Goal: Task Accomplishment & Management: Use online tool/utility

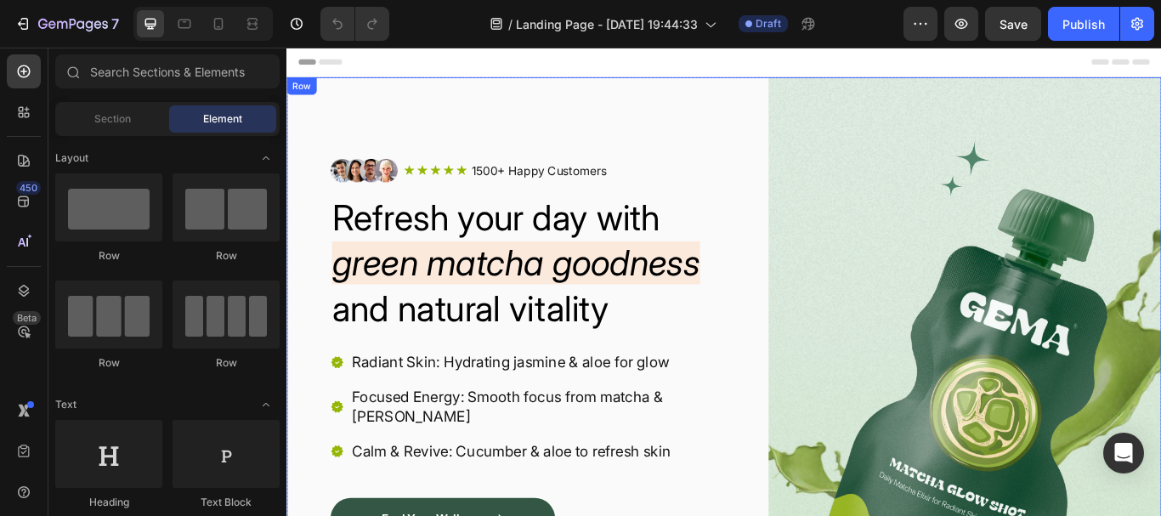
click at [825, 110] on div "Image Icon Icon Icon Icon Icon Icon List 1500+ Happy Customers Text Block Row R…" at bounding box center [796, 458] width 1020 height 753
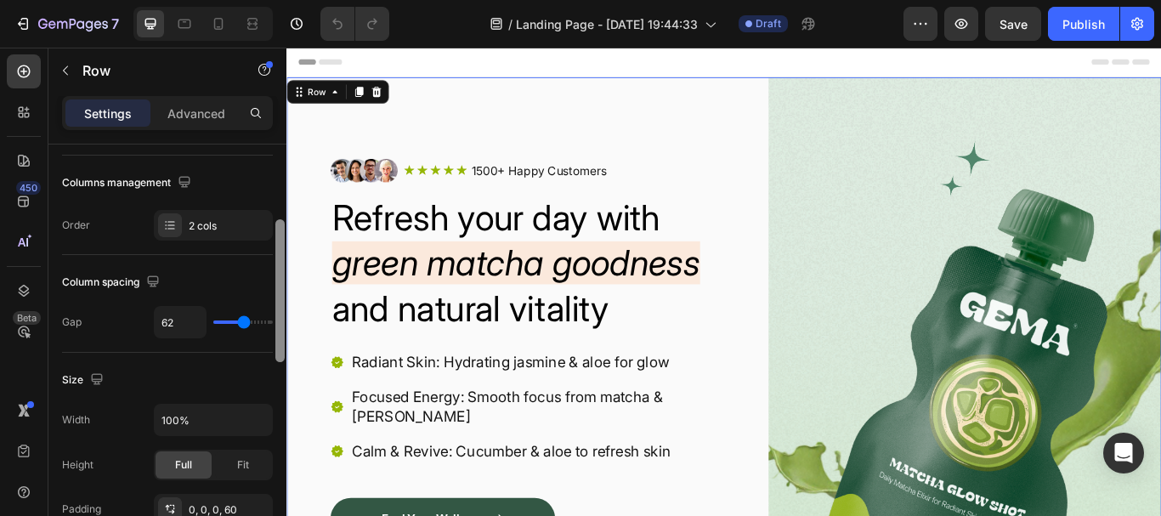
scroll to position [266, 0]
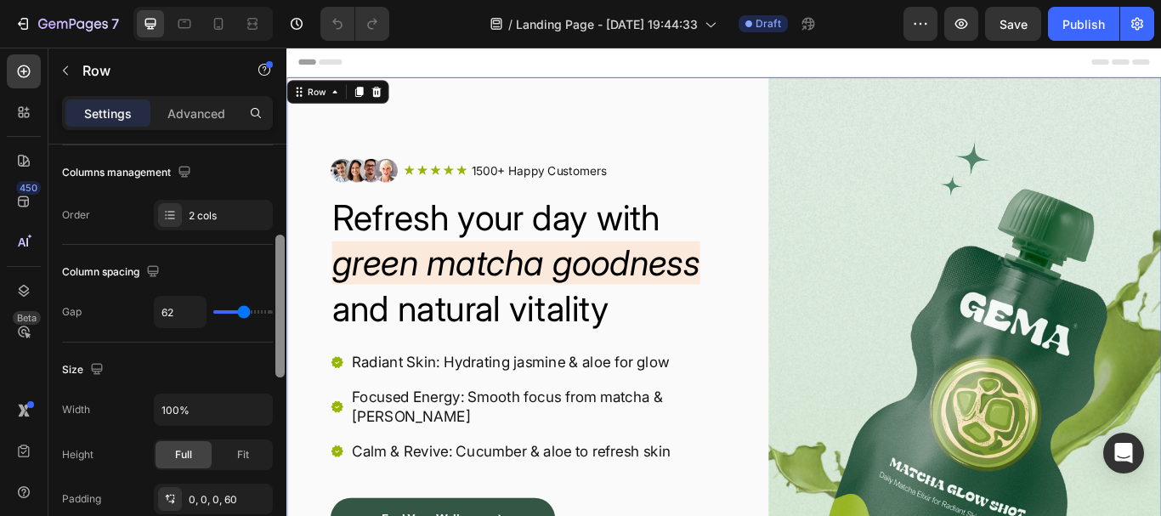
drag, startPoint x: 282, startPoint y: 153, endPoint x: 257, endPoint y: 244, distance: 94.5
click at [257, 244] on div "Layout Column width Change ratio Fit to content 6 6 Columns management Order 2 …" at bounding box center [167, 355] width 238 height 420
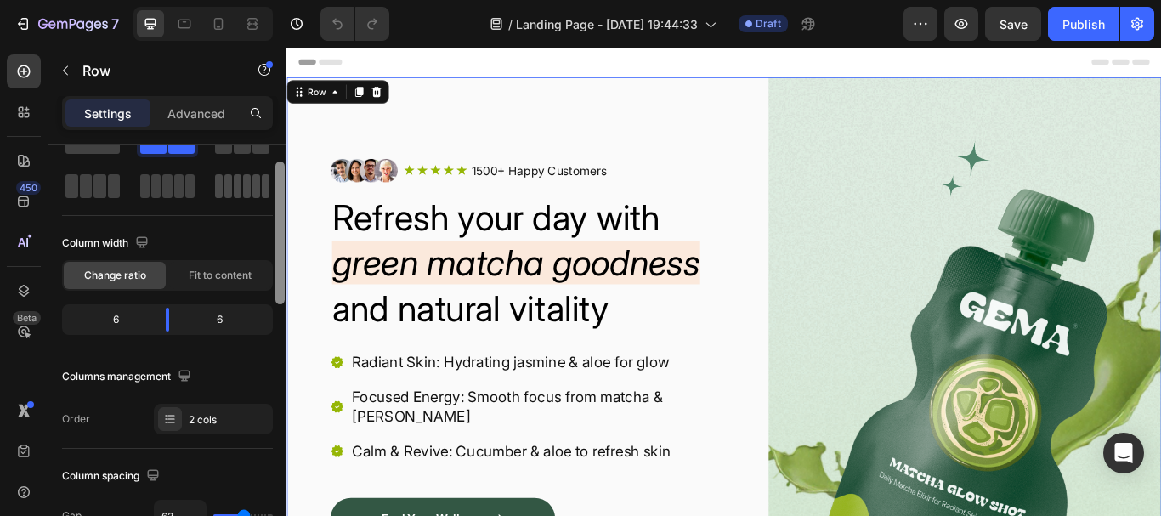
scroll to position [60, 0]
drag, startPoint x: 280, startPoint y: 264, endPoint x: 269, endPoint y: 193, distance: 71.4
click at [269, 193] on div "Layout Column width Change ratio Fit to content 6 6 Columns management Order 2 …" at bounding box center [167, 355] width 238 height 420
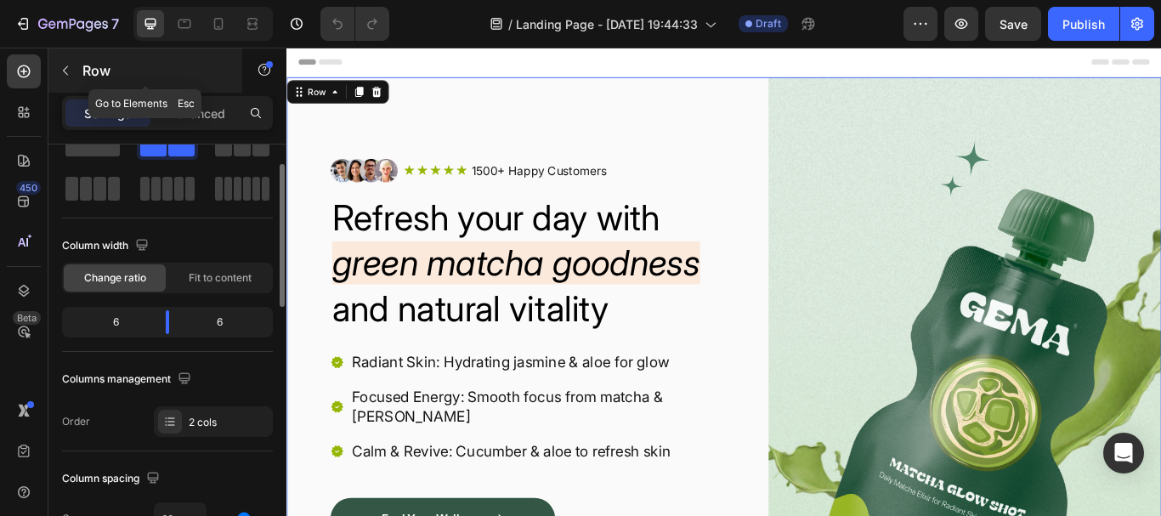
click at [70, 71] on icon "button" at bounding box center [66, 71] width 14 height 14
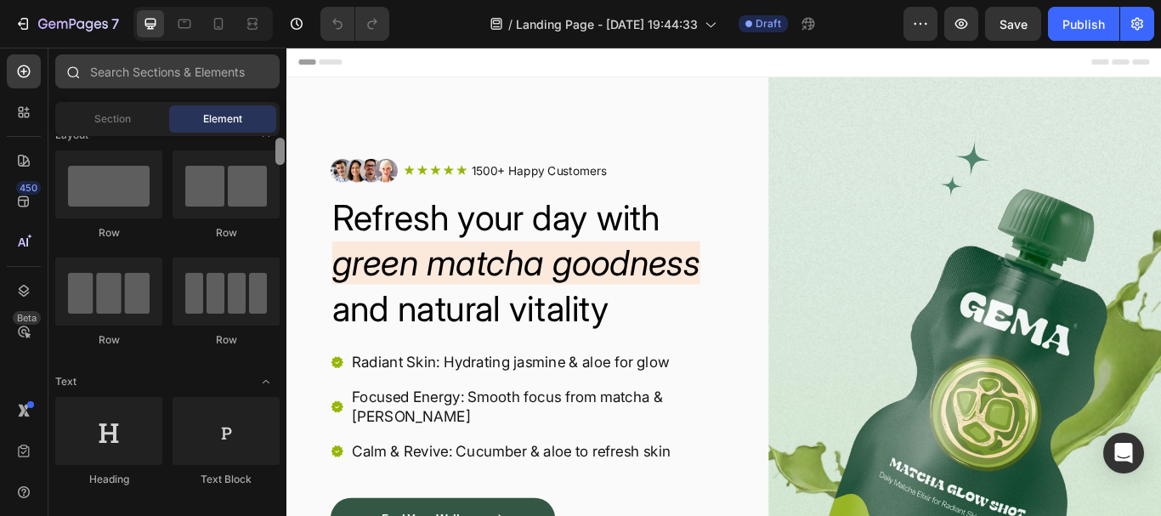
scroll to position [0, 0]
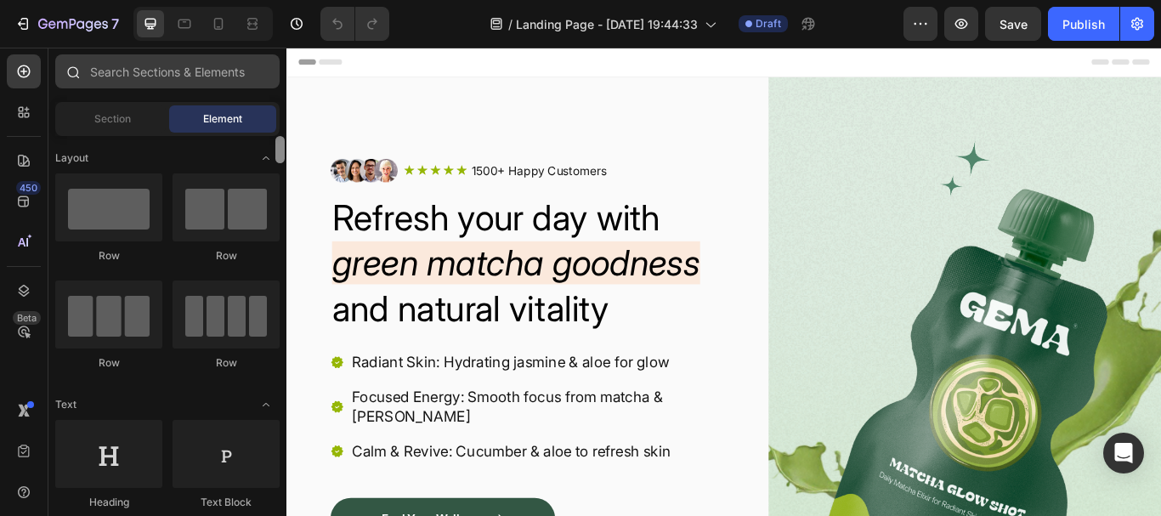
drag, startPoint x: 281, startPoint y: 150, endPoint x: 224, endPoint y: 73, distance: 95.6
click at [224, 73] on div "Sections(18) Elements(83) Section Element Hero Section Product Detail Brands Tr…" at bounding box center [167, 282] width 238 height 457
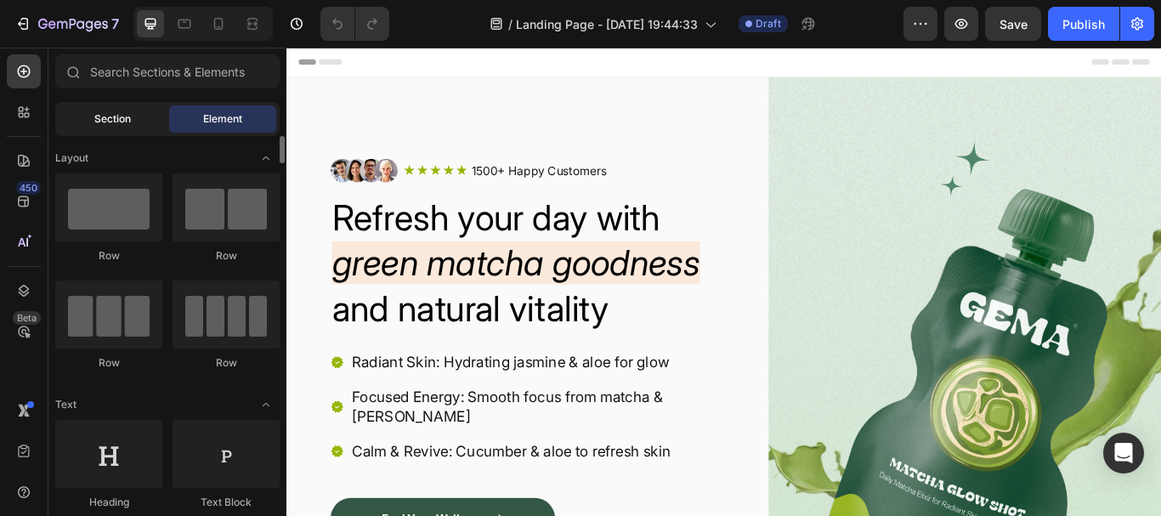
click at [122, 122] on span "Section" at bounding box center [112, 118] width 37 height 15
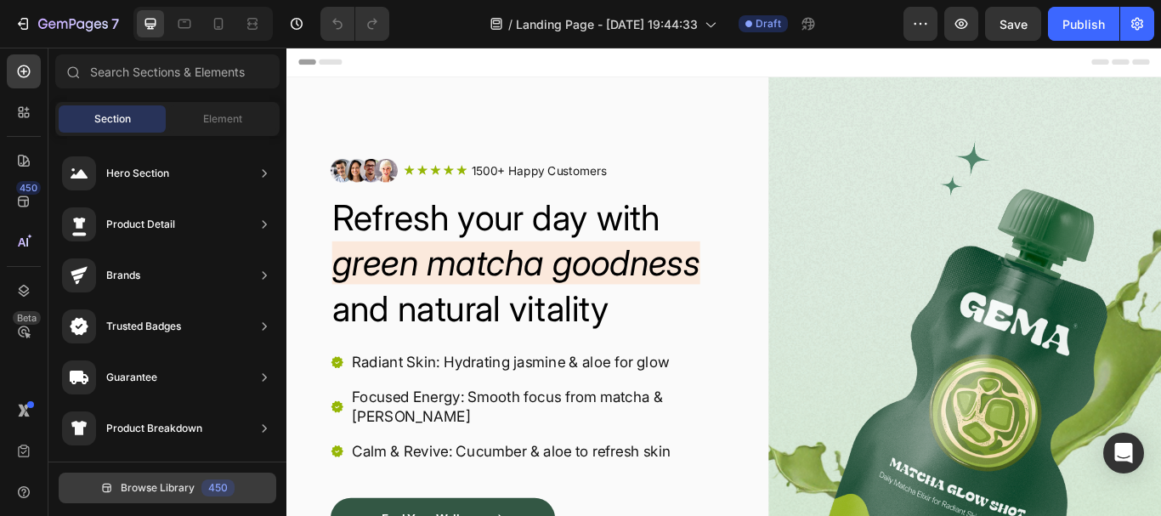
click at [159, 489] on span "Browse Library" at bounding box center [158, 487] width 74 height 15
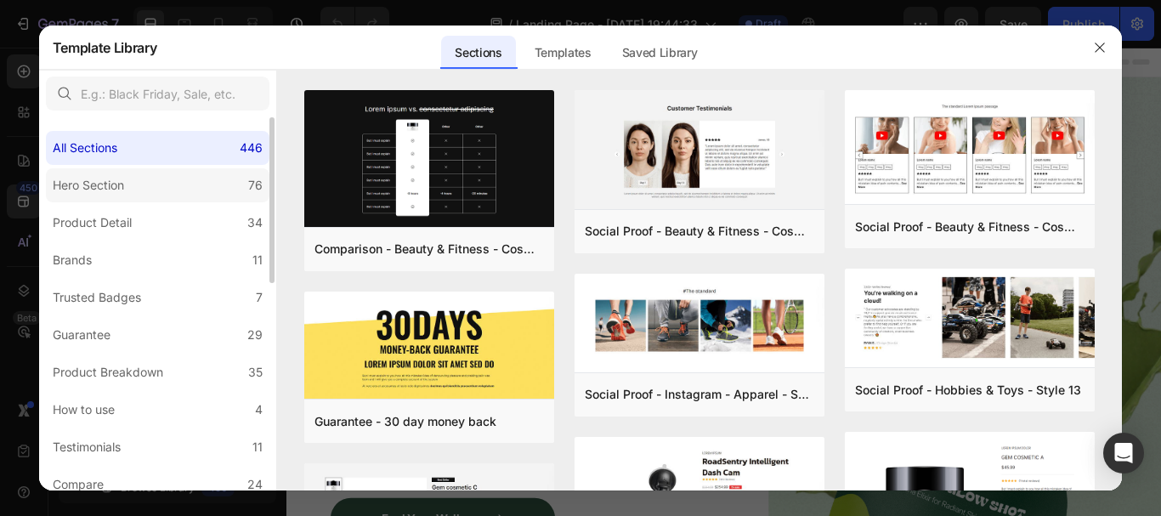
click at [124, 189] on div "Hero Section" at bounding box center [88, 185] width 71 height 20
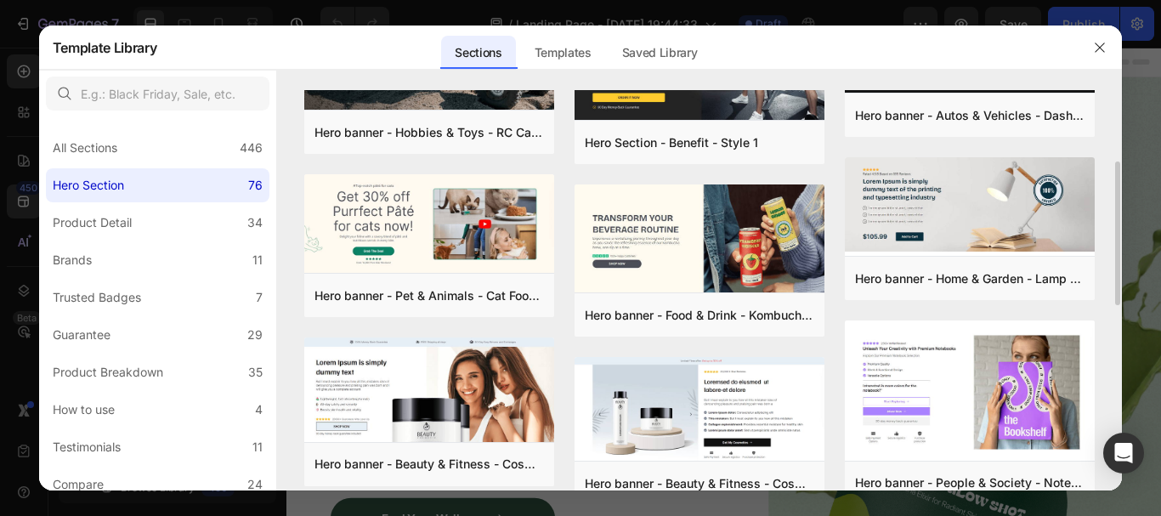
scroll to position [128, 0]
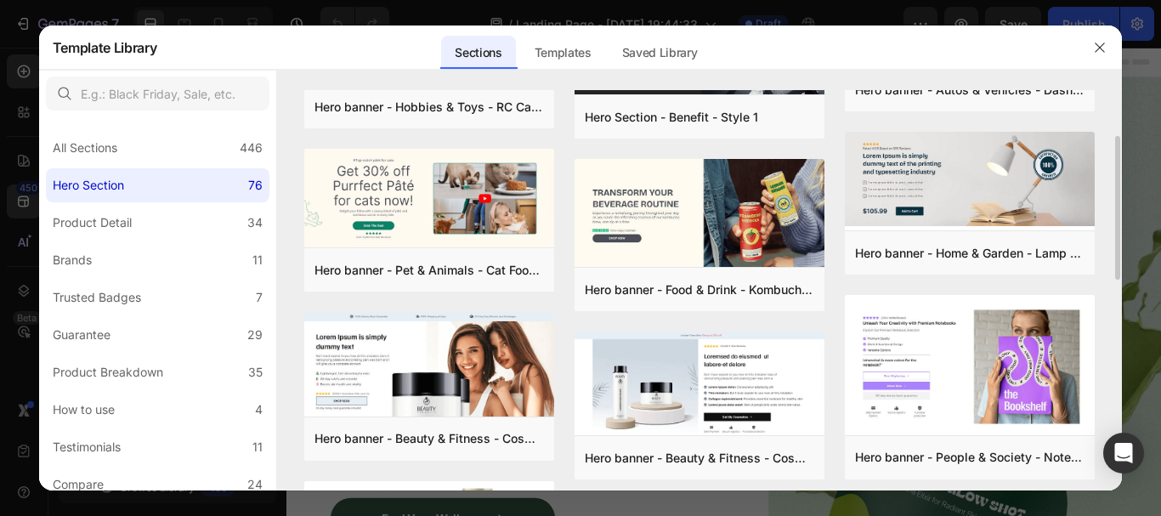
click at [831, 210] on div "Hero banner - Hobbies & Toys - RC Car - Style 40 Add to page Preview Hero banne…" at bounding box center [699, 517] width 791 height 1108
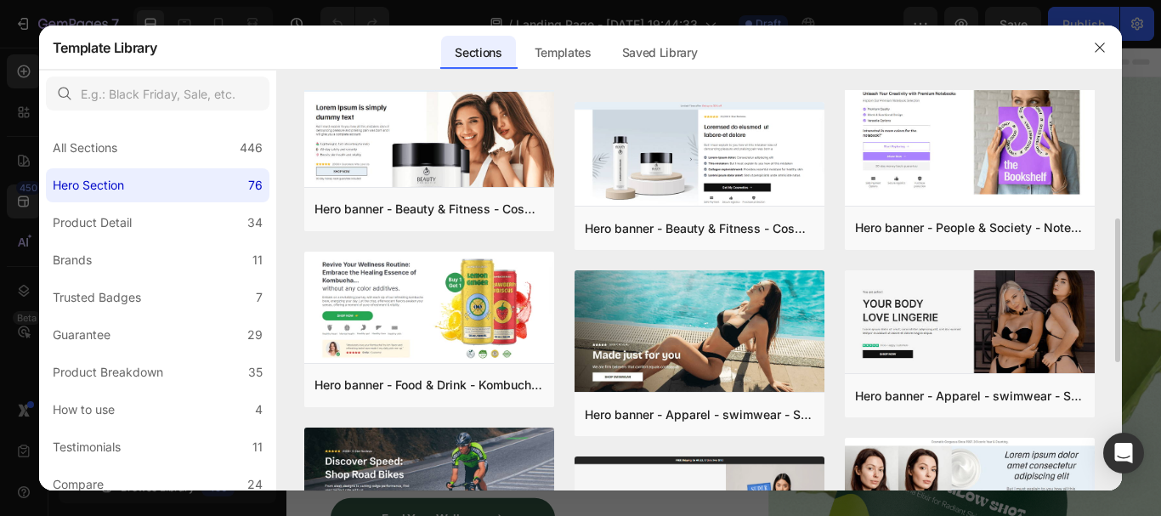
scroll to position [459, 0]
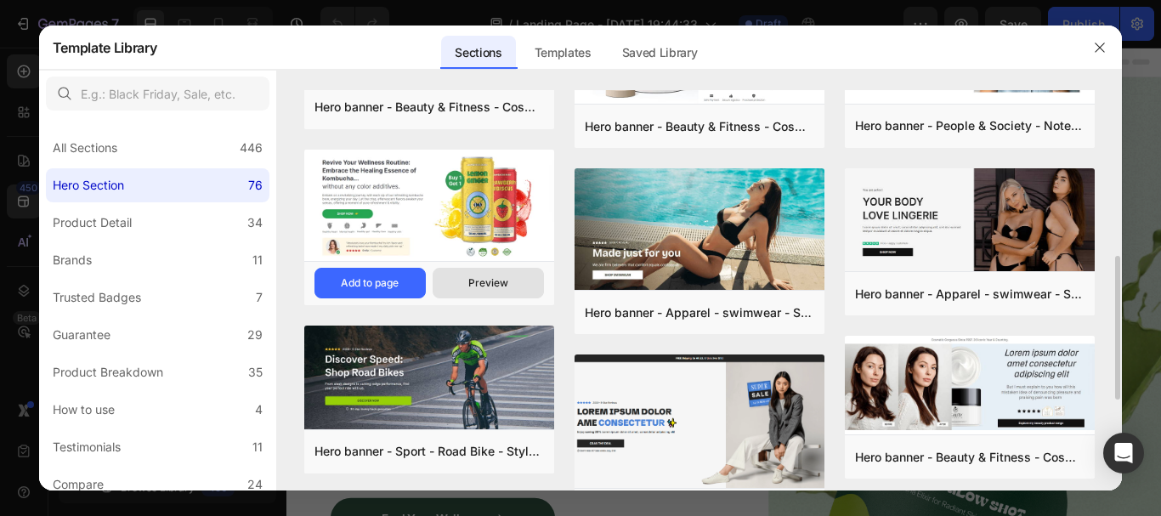
click at [495, 283] on div "Preview" at bounding box center [488, 282] width 40 height 15
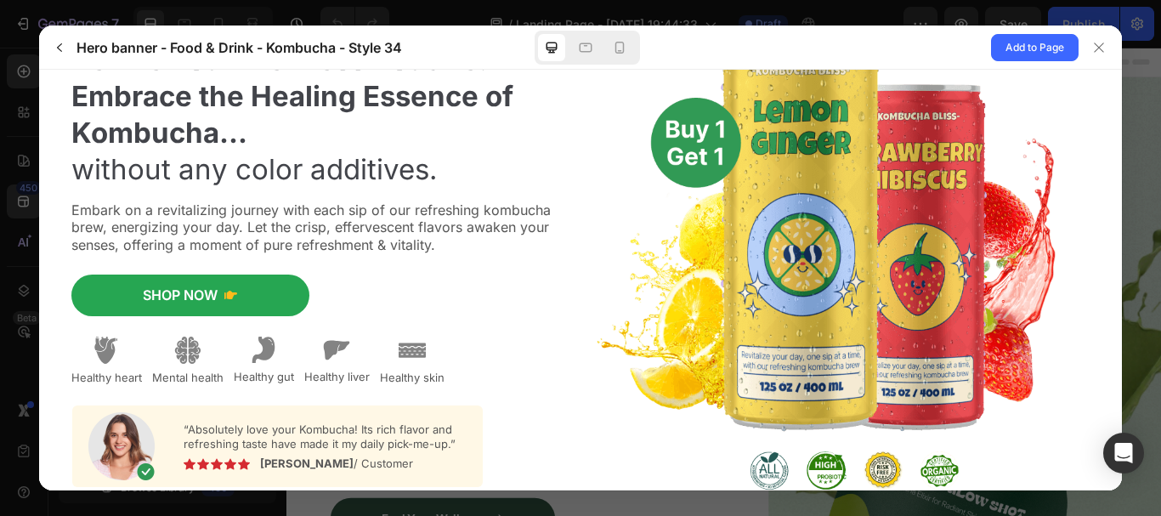
scroll to position [107, 0]
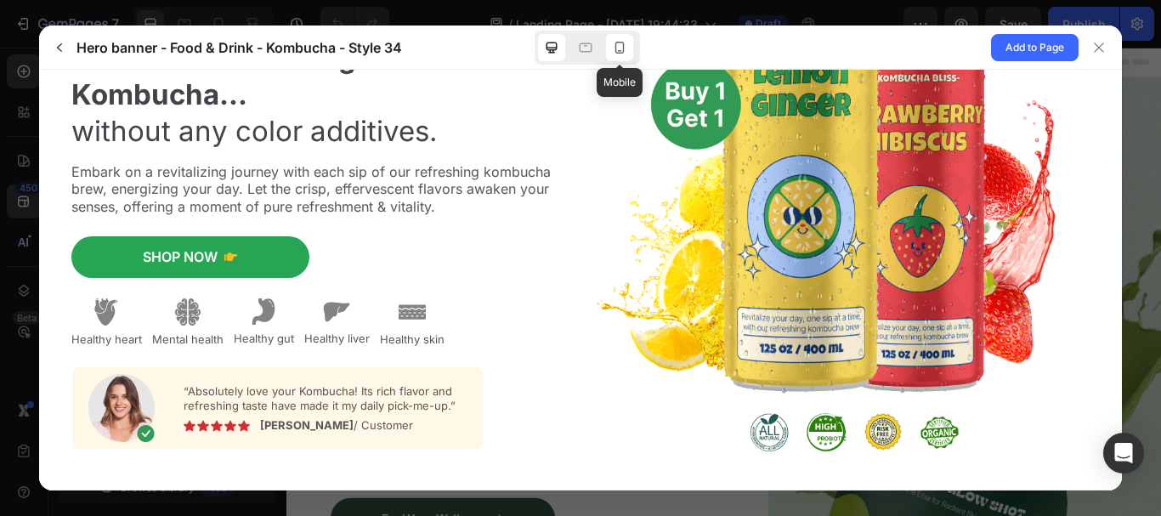
click at [615, 48] on icon at bounding box center [619, 48] width 9 height 12
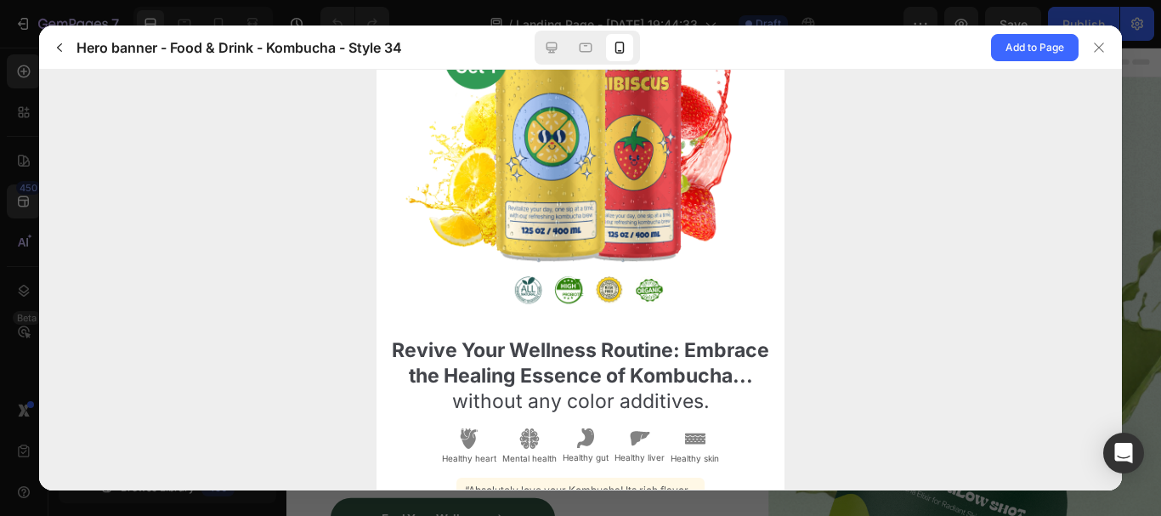
click at [646, 276] on img at bounding box center [580, 144] width 354 height 362
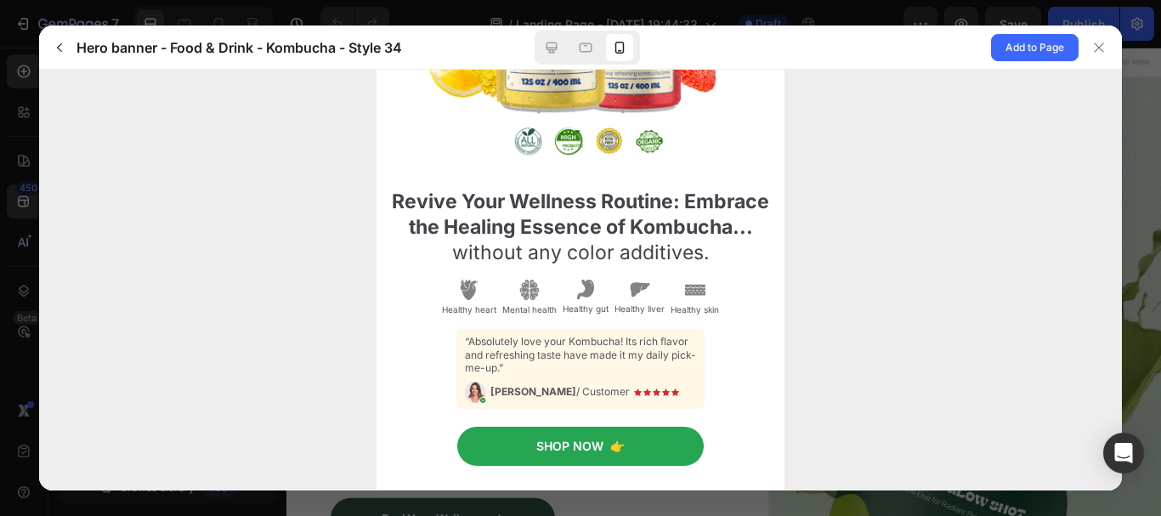
scroll to position [33, 0]
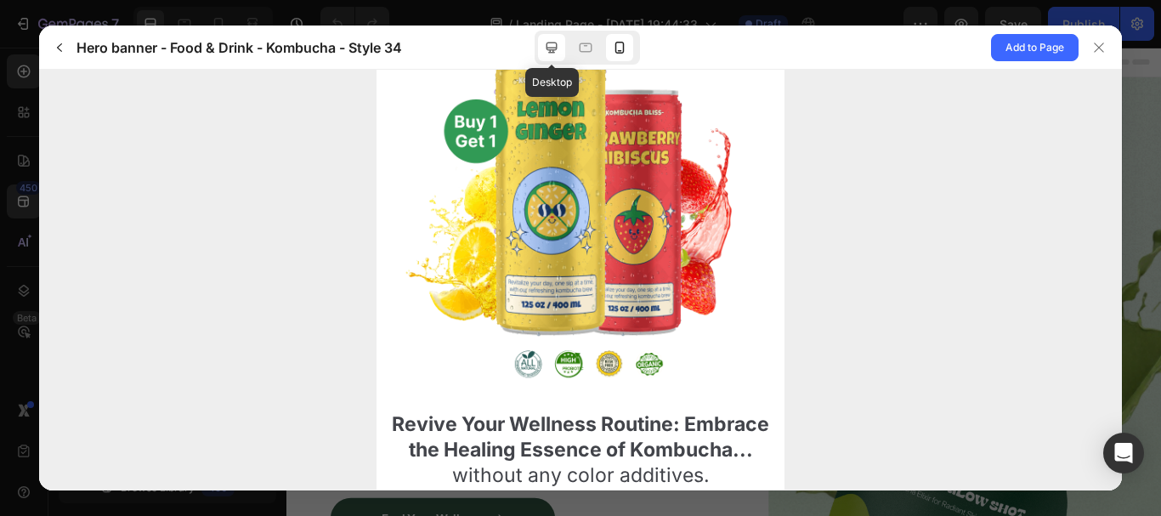
click at [549, 52] on icon at bounding box center [551, 47] width 11 height 11
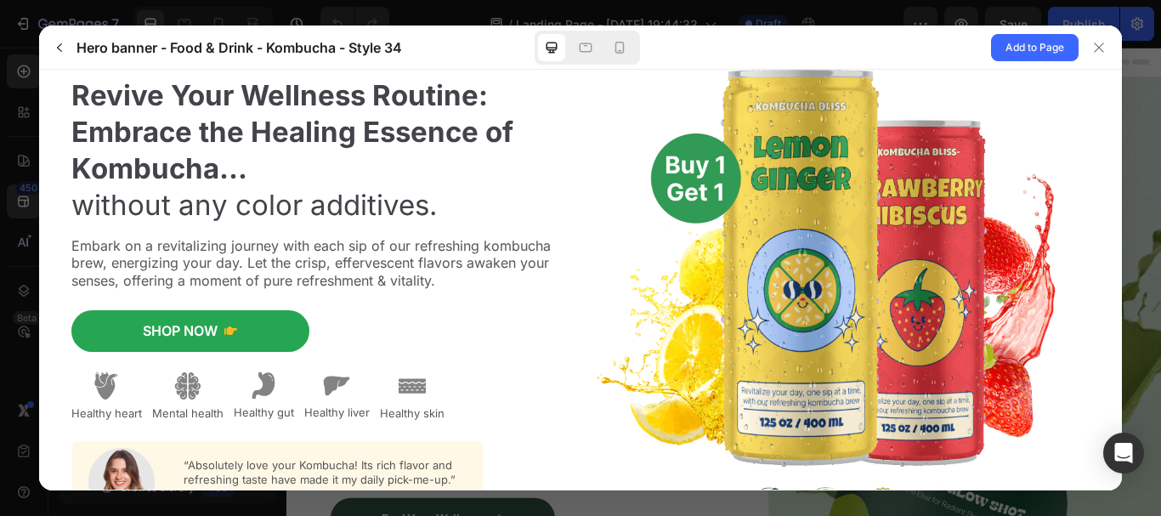
click at [325, 383] on img at bounding box center [335, 385] width 27 height 26
click at [1011, 49] on span "Add to Page" at bounding box center [1035, 47] width 59 height 20
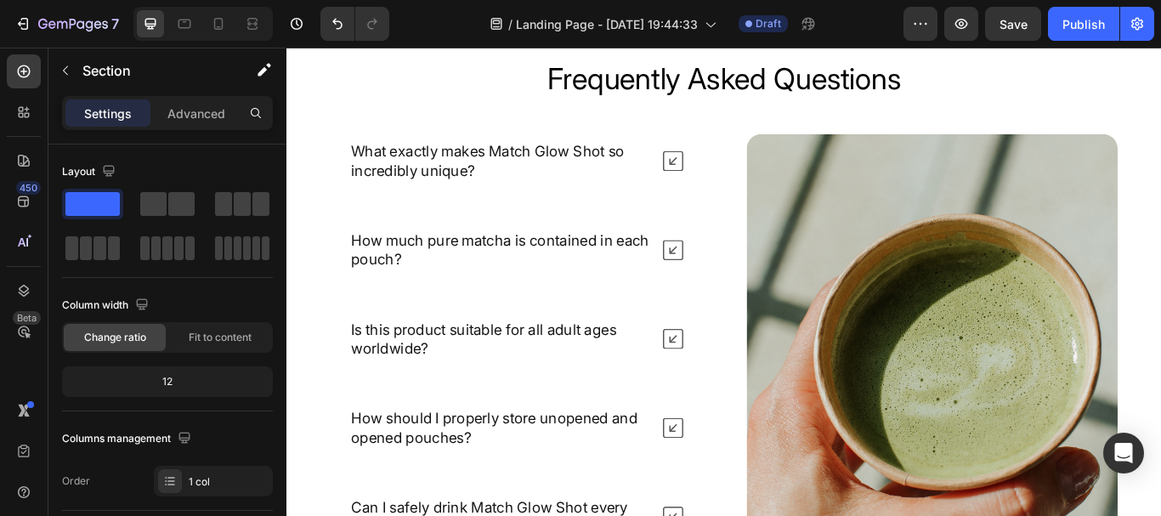
scroll to position [7509, 0]
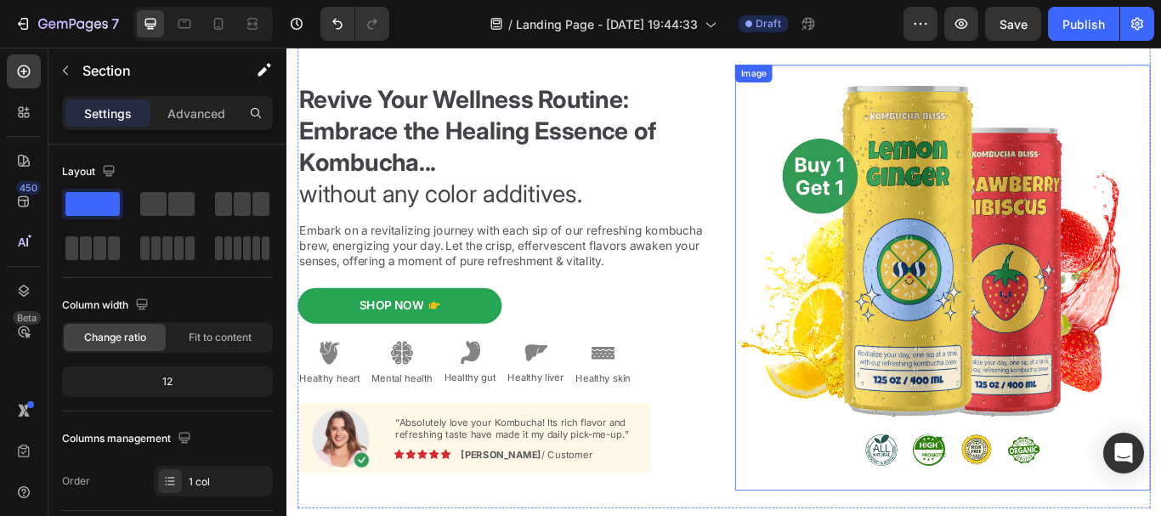
click at [1029, 513] on img at bounding box center [1051, 316] width 485 height 496
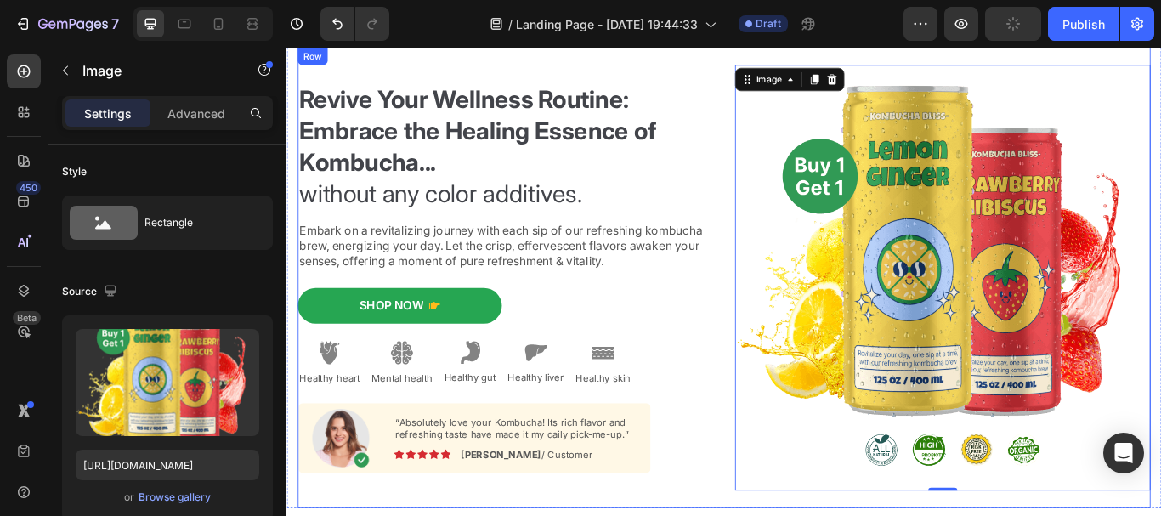
click at [785, 515] on div "Revive Your Wellness Routine: Embrace the Healing Essence of Kombucha... withou…" at bounding box center [796, 316] width 995 height 537
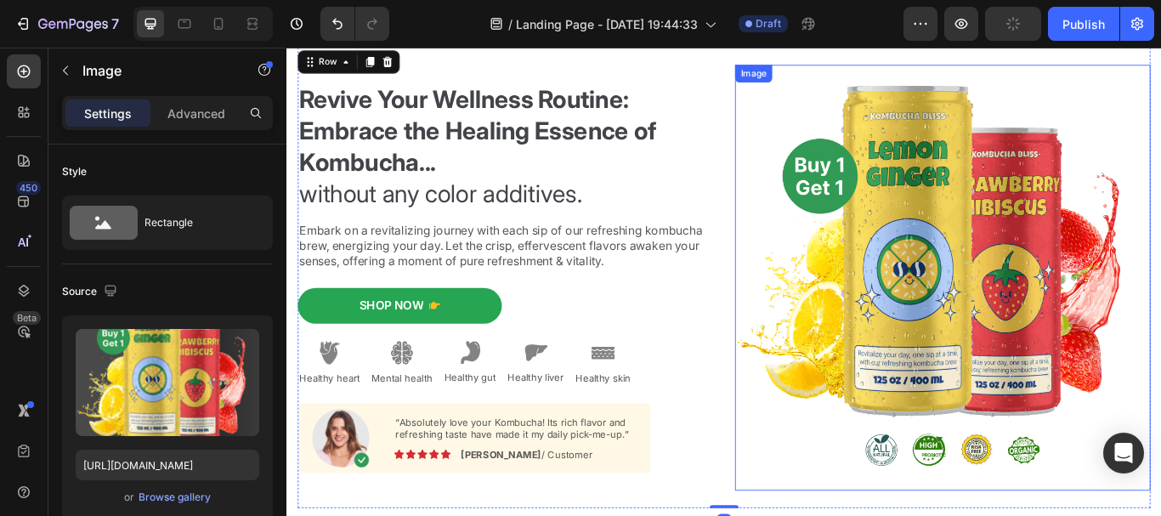
click at [974, 512] on img at bounding box center [1051, 316] width 485 height 496
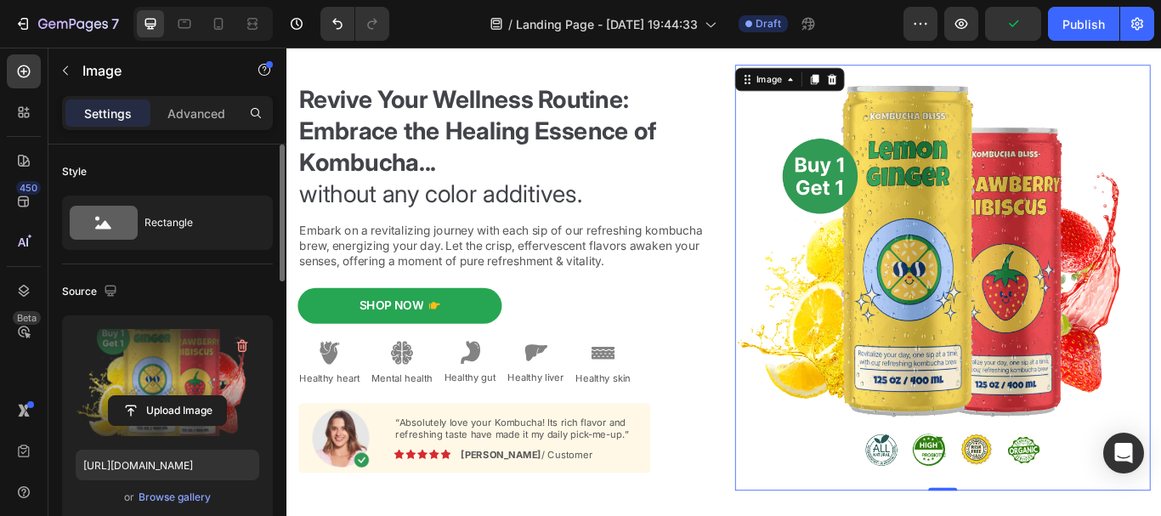
click at [173, 350] on label at bounding box center [168, 382] width 184 height 107
click at [173, 396] on input "file" at bounding box center [167, 410] width 117 height 29
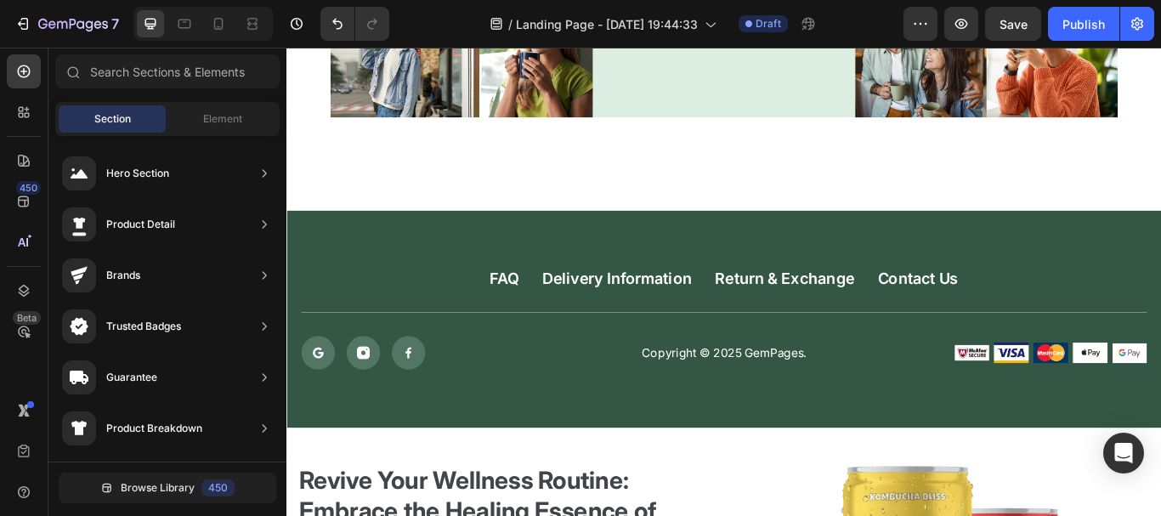
scroll to position [7256, 0]
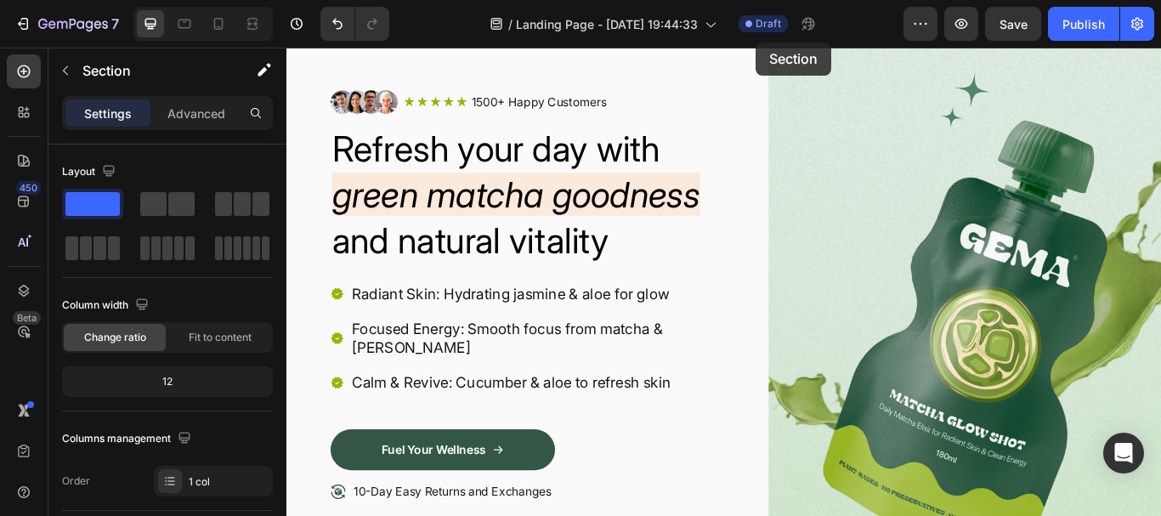
scroll to position [0, 0]
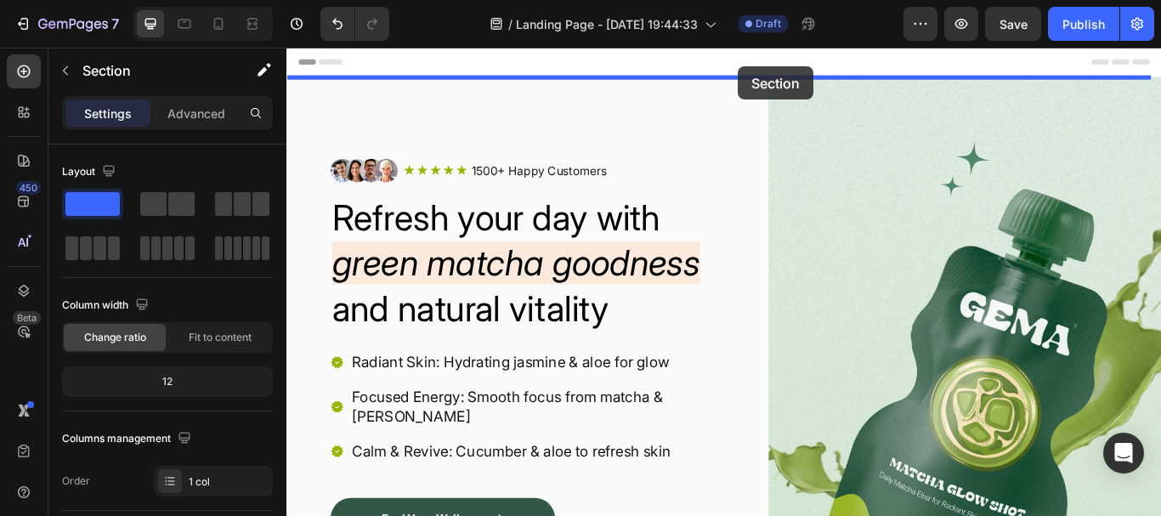
drag, startPoint x: 968, startPoint y: 329, endPoint x: 813, endPoint y: 70, distance: 302.4
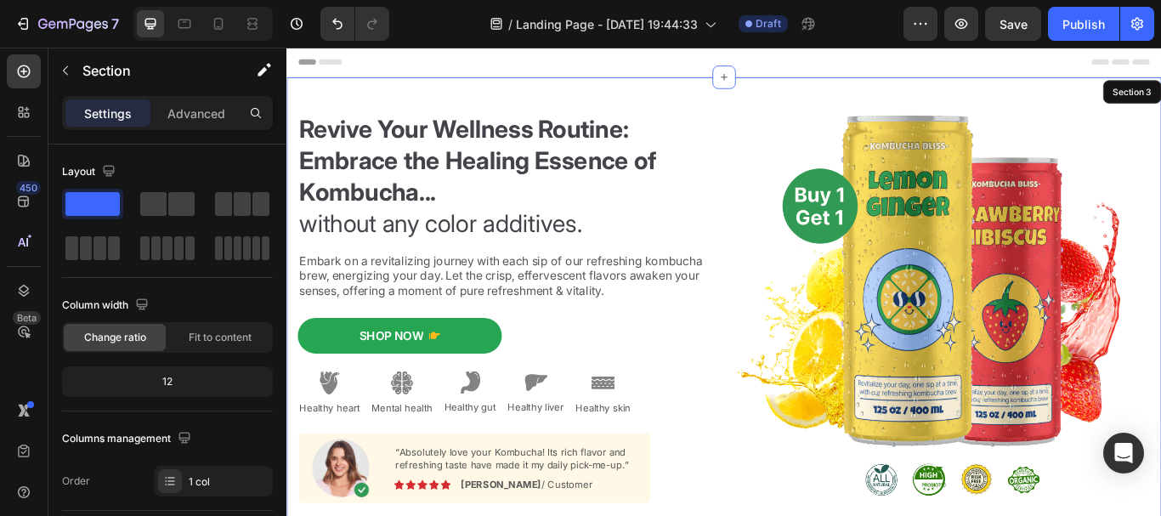
click at [294, 116] on div "Revive Your Wellness Routine: Embrace the Healing Essence of Kombucha... withou…" at bounding box center [796, 350] width 1020 height 537
click at [552, 253] on h2 "Revive Your Wellness Routine: Embrace the Healing Essence of Kombucha... withou…" at bounding box center [541, 198] width 485 height 150
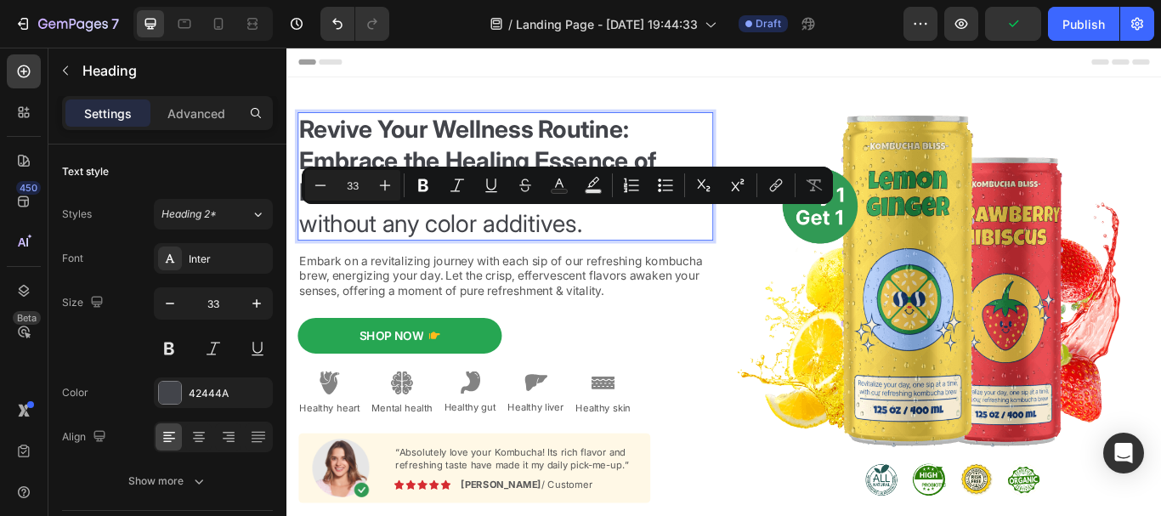
click at [635, 253] on p "Revive Your Wellness Routine: Embrace the Healing Essence of Kombucha... withou…" at bounding box center [541, 198] width 481 height 146
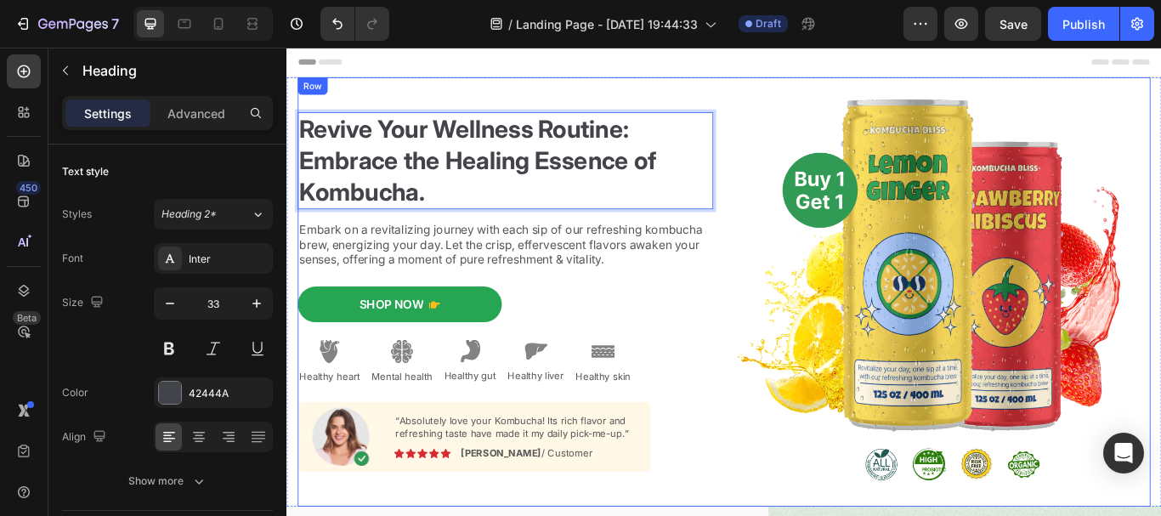
click at [788, 392] on div "Revive Your Wellness Routine: Embrace the Healing Essence of Kombucha. Heading …" at bounding box center [796, 332] width 995 height 501
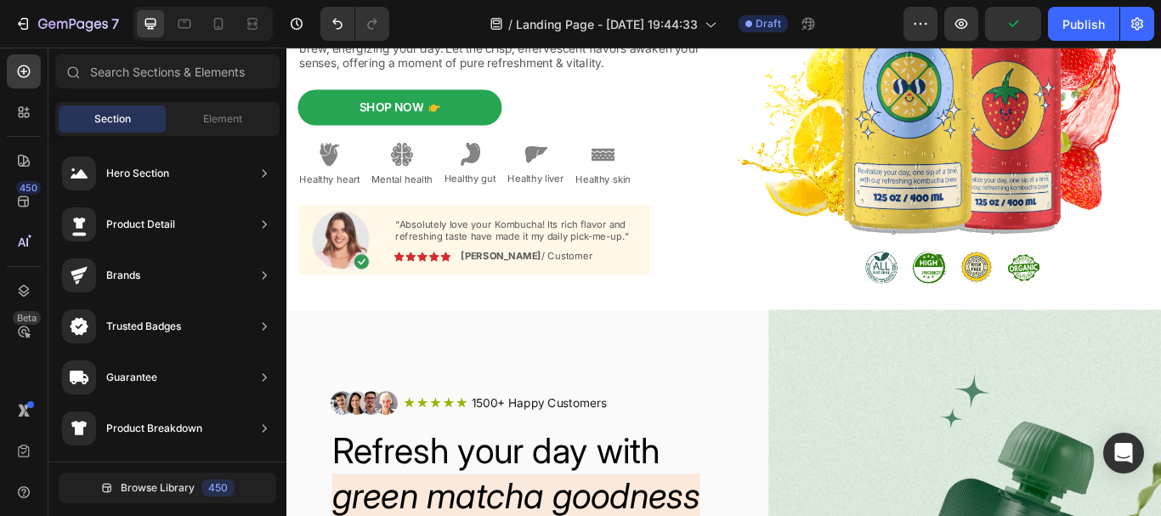
scroll to position [212, 0]
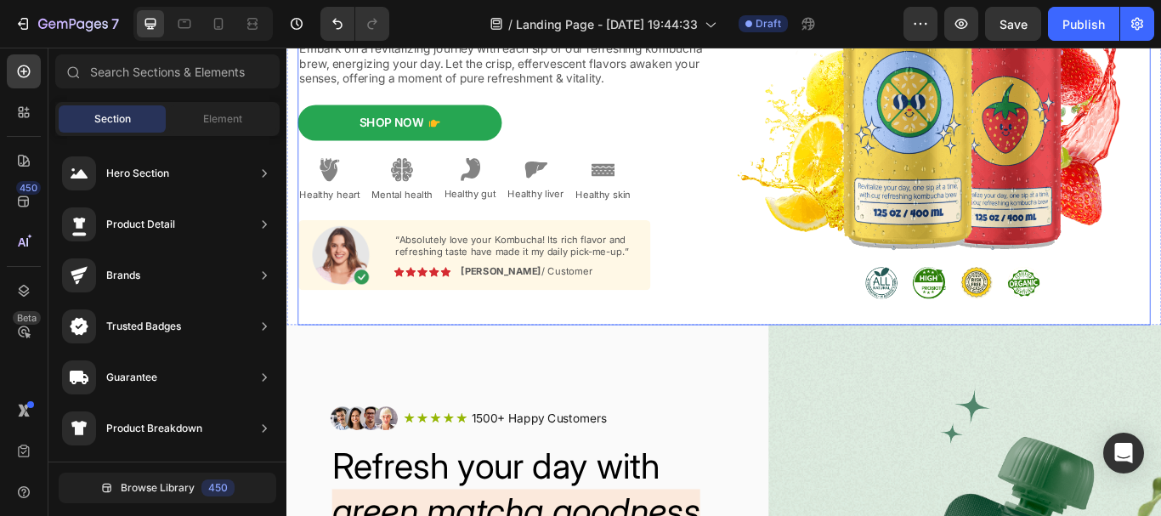
click at [802, 358] on div "⁠⁠⁠⁠⁠⁠⁠ Revive Your Wellness Routine: Embrace the Healing Essence of Kombucha. …" at bounding box center [796, 121] width 995 height 501
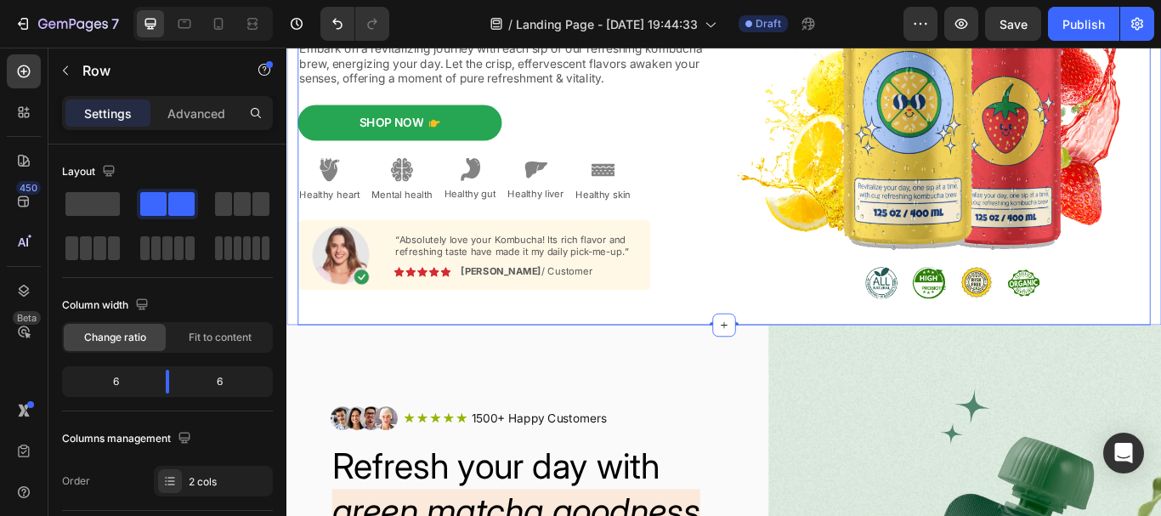
click at [295, 330] on div "⁠⁠⁠⁠⁠⁠⁠ Revive Your Wellness Routine: Embrace the Healing Essence of Kombucha. …" at bounding box center [796, 121] width 1020 height 501
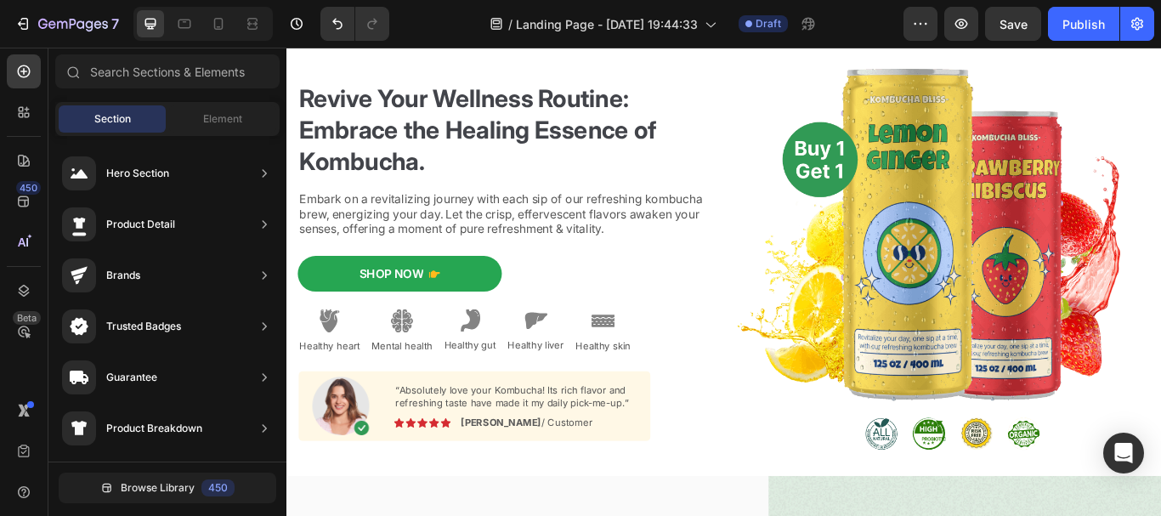
scroll to position [0, 0]
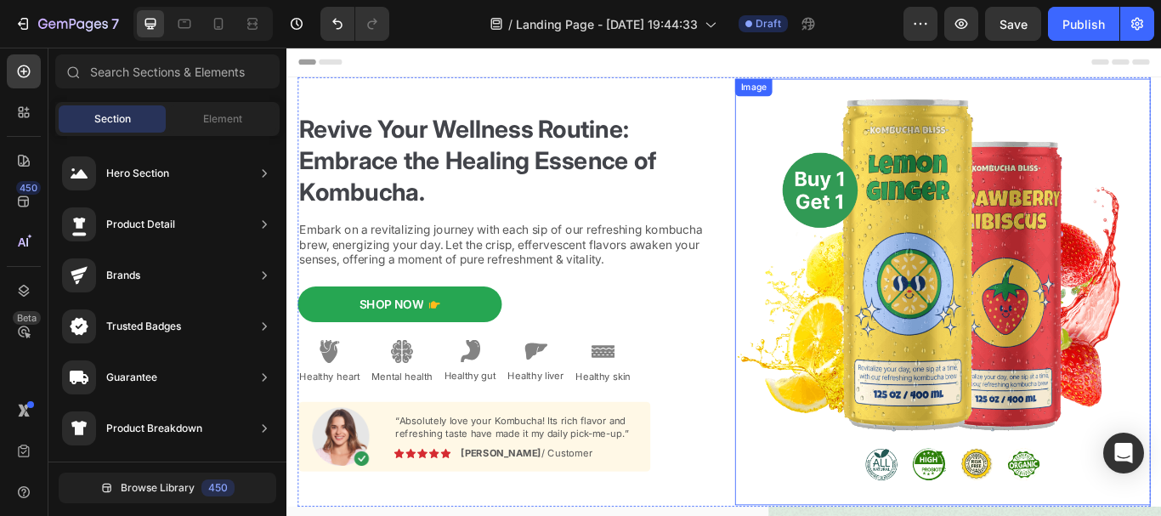
click at [939, 219] on img at bounding box center [1051, 332] width 485 height 496
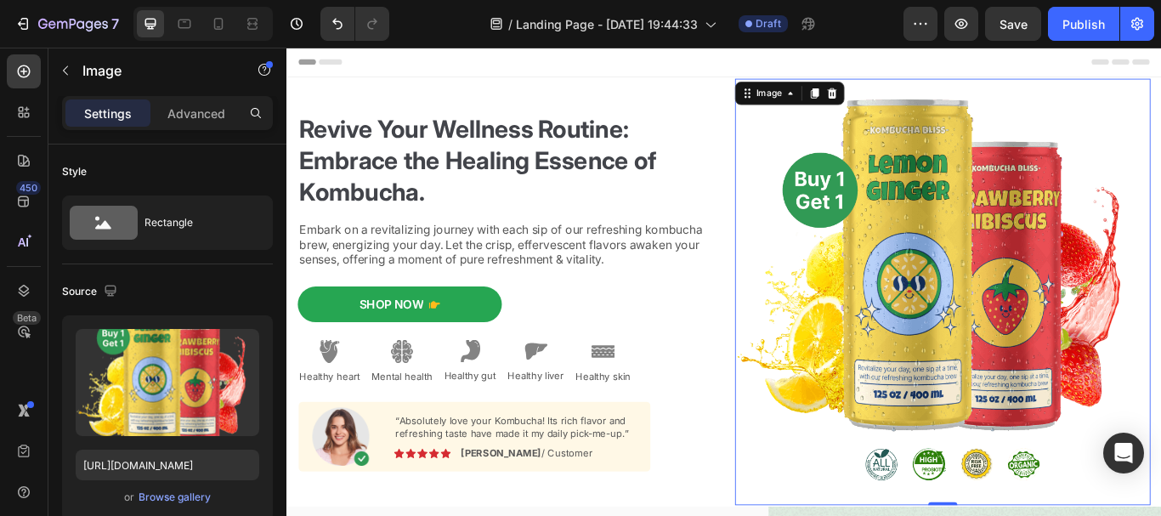
click at [941, 218] on img at bounding box center [1051, 332] width 485 height 496
